Goal: Information Seeking & Learning: Learn about a topic

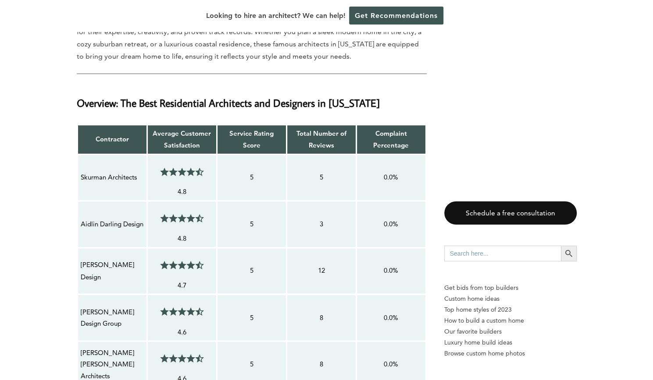
scroll to position [745, 0]
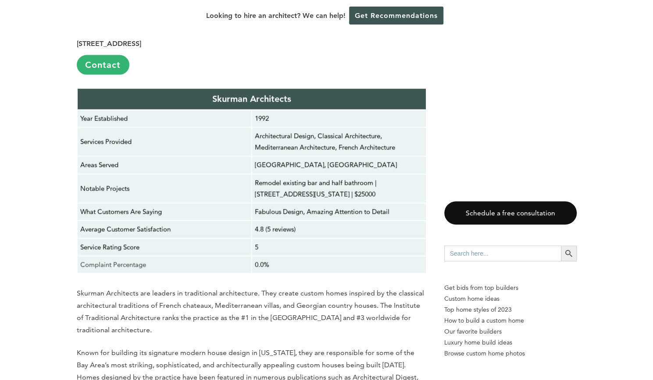
scroll to position [1096, 0]
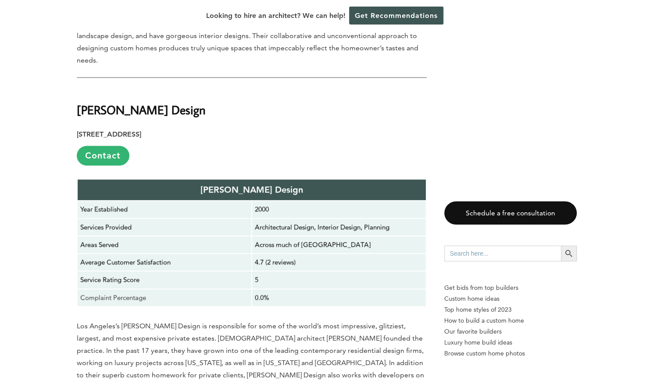
scroll to position [2279, 0]
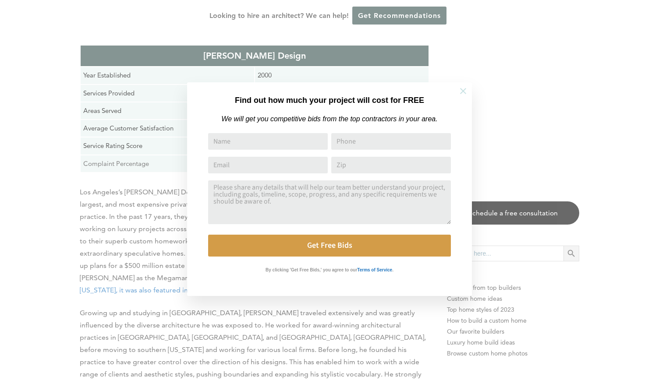
click at [467, 95] on icon at bounding box center [464, 91] width 10 height 10
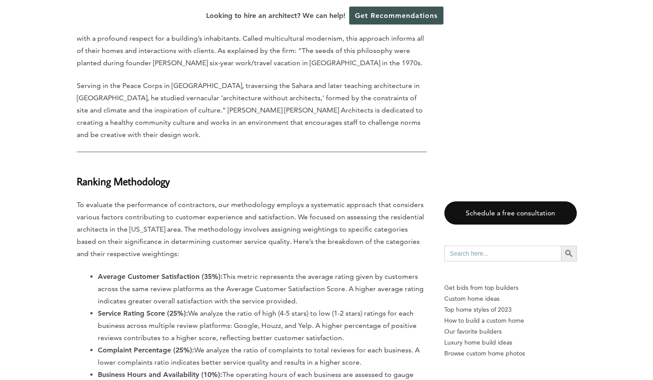
scroll to position [3682, 0]
